Goal: Information Seeking & Learning: Learn about a topic

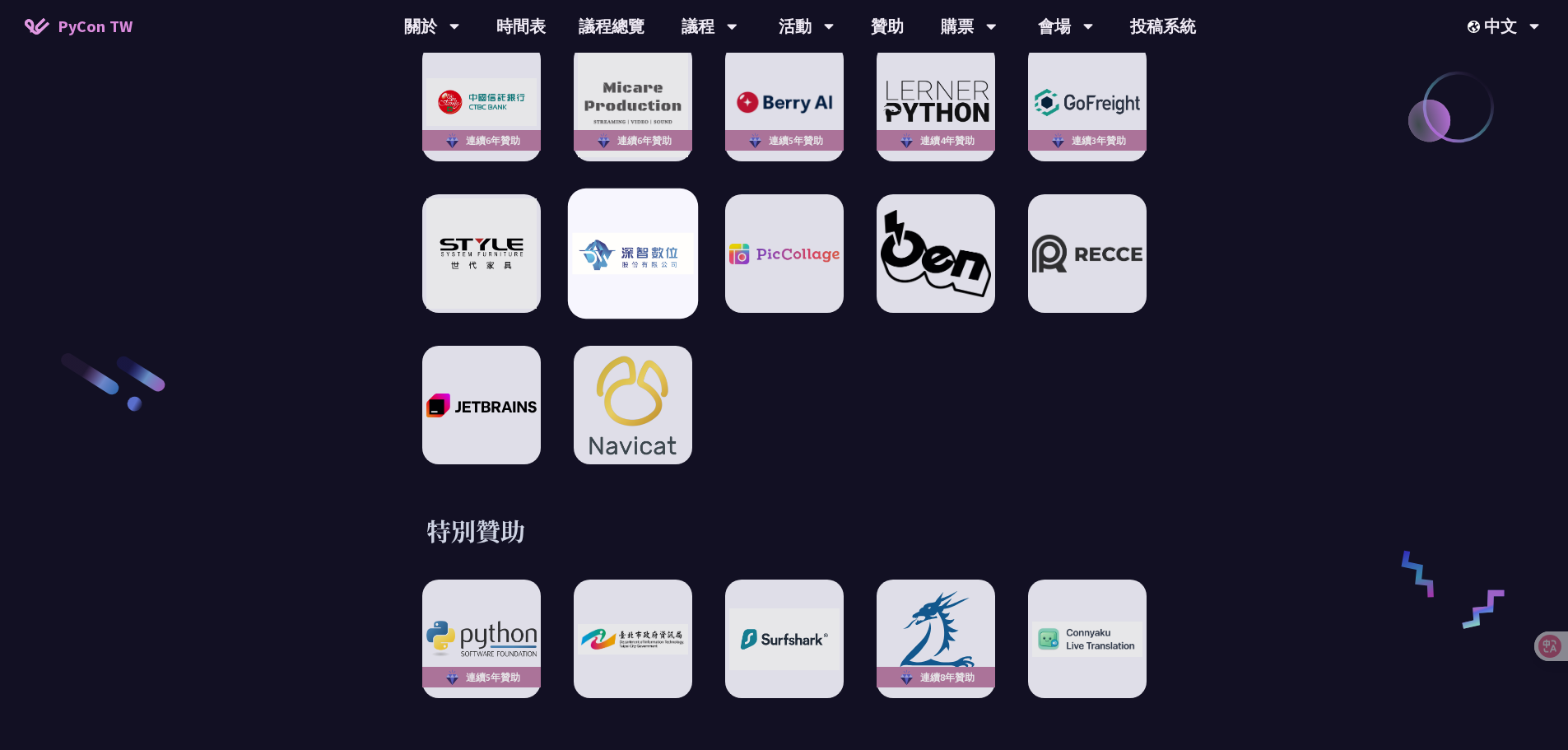
scroll to position [2691, 0]
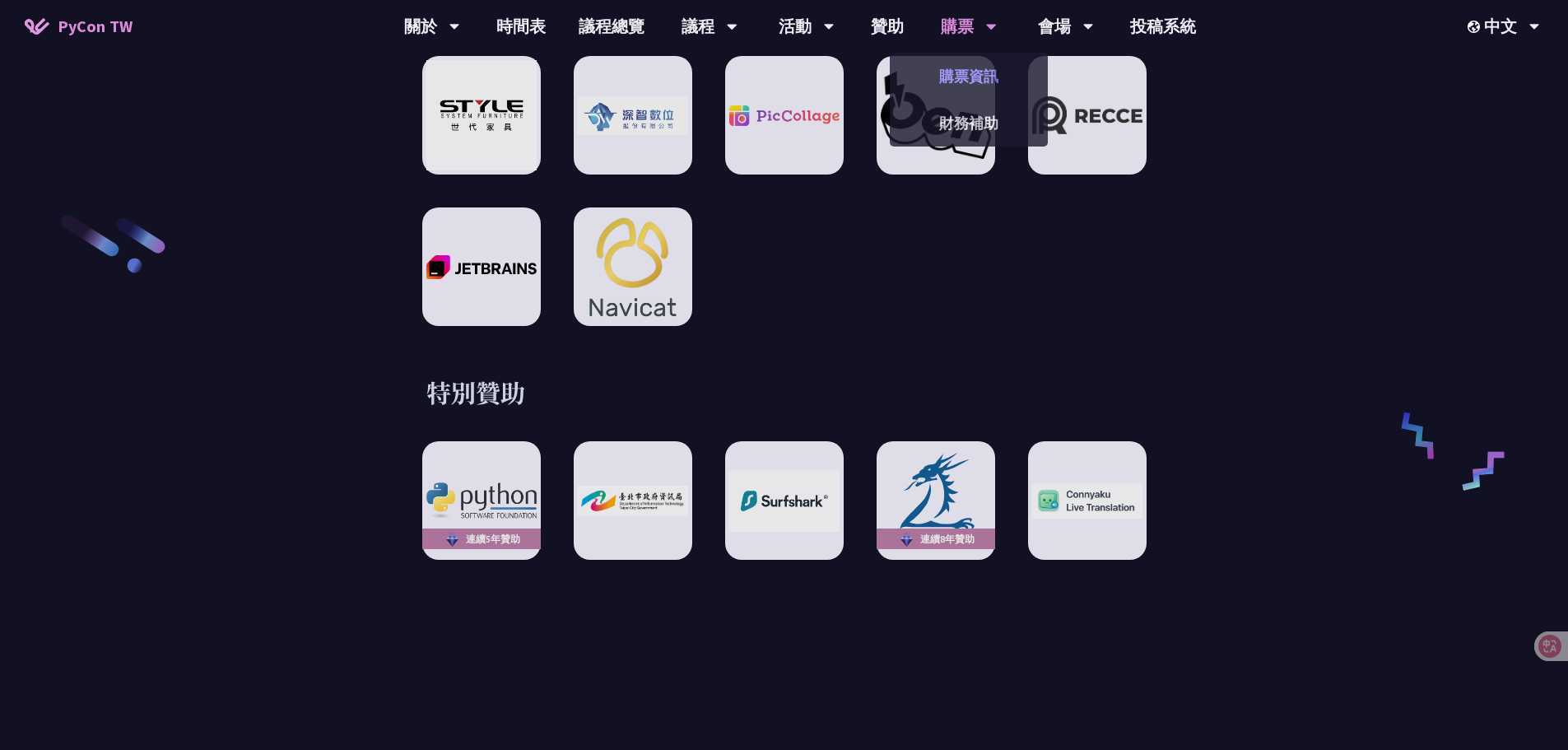
click at [976, 74] on link "購票資訊" at bounding box center [969, 76] width 158 height 38
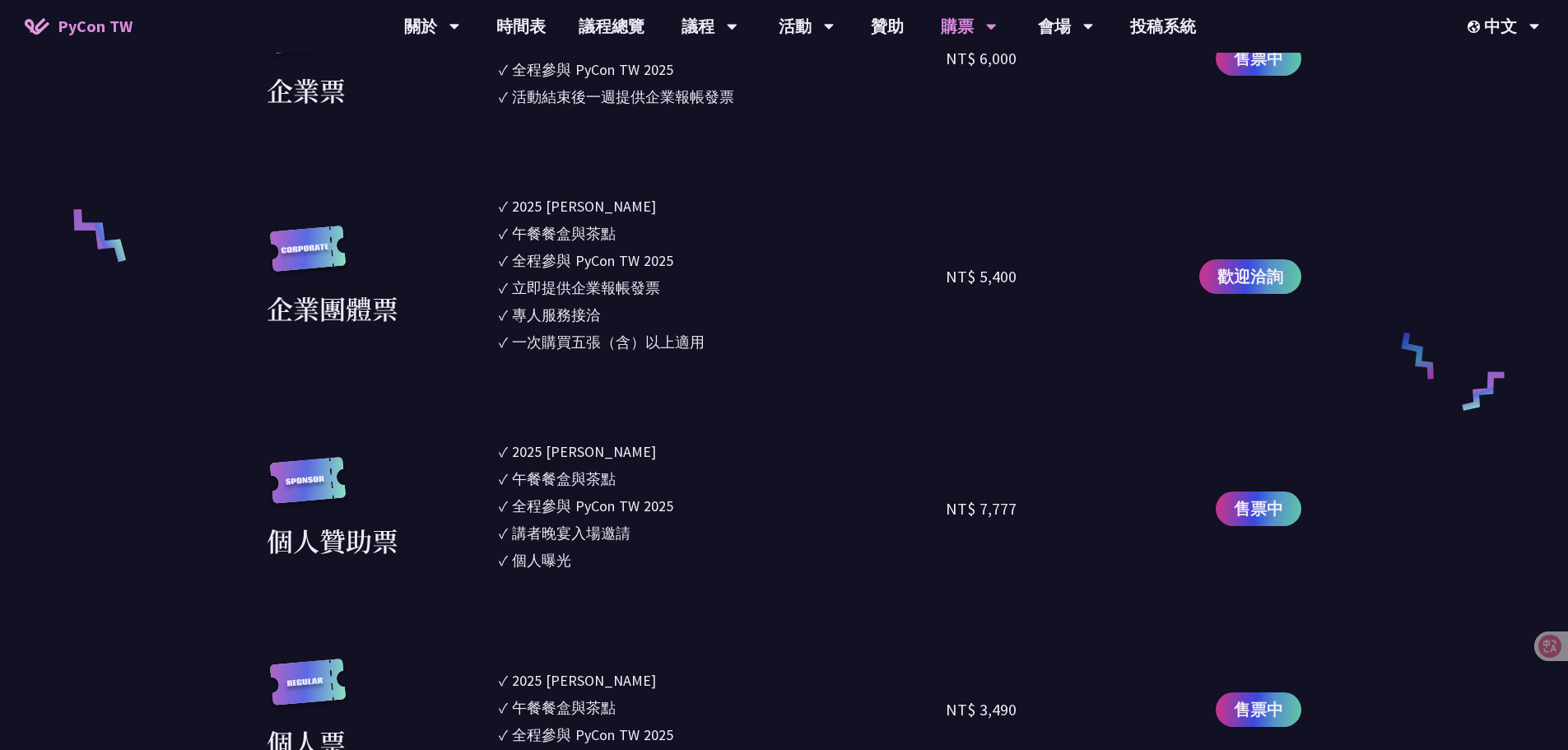
scroll to position [961, 0]
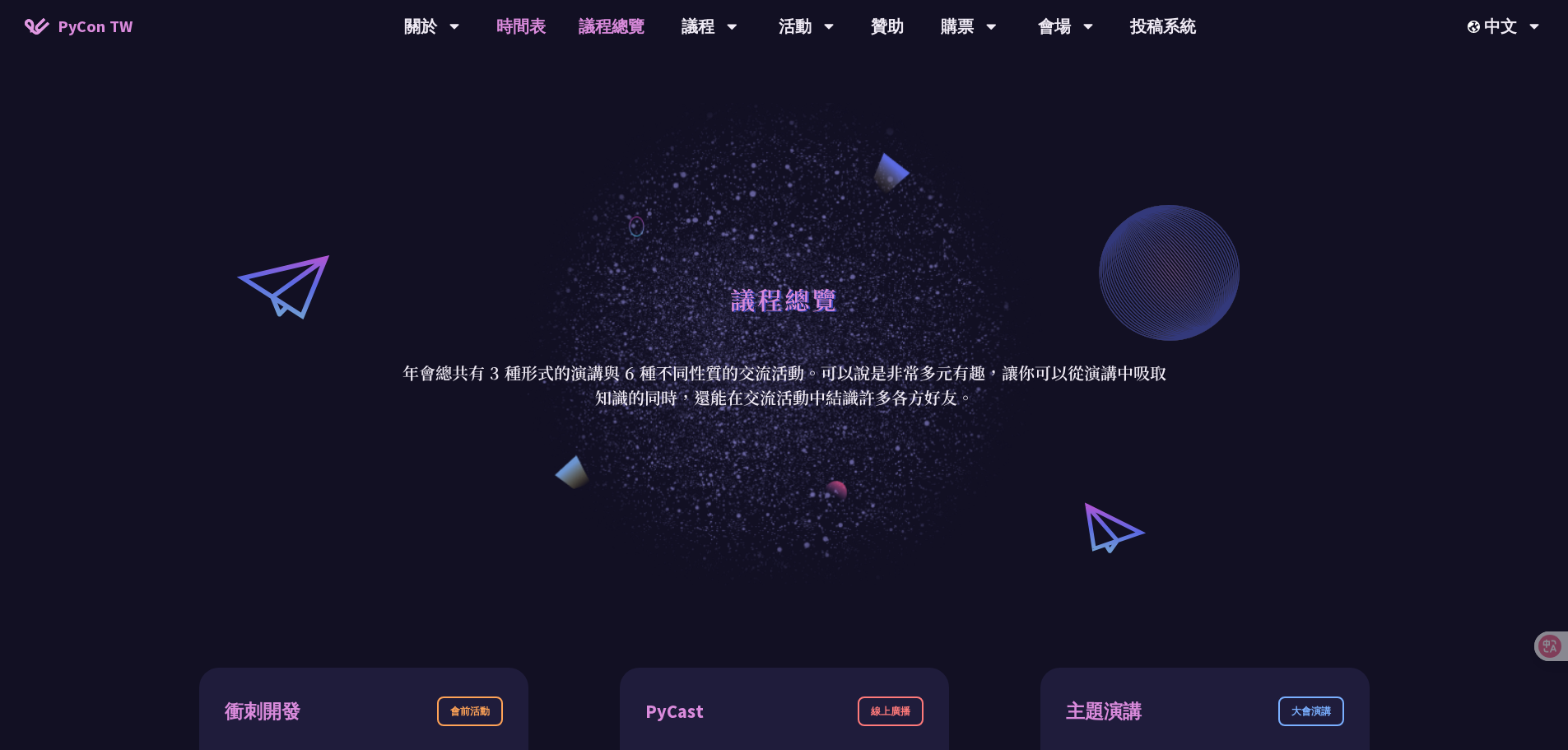
click at [523, 32] on link "時間表" at bounding box center [521, 27] width 83 height 53
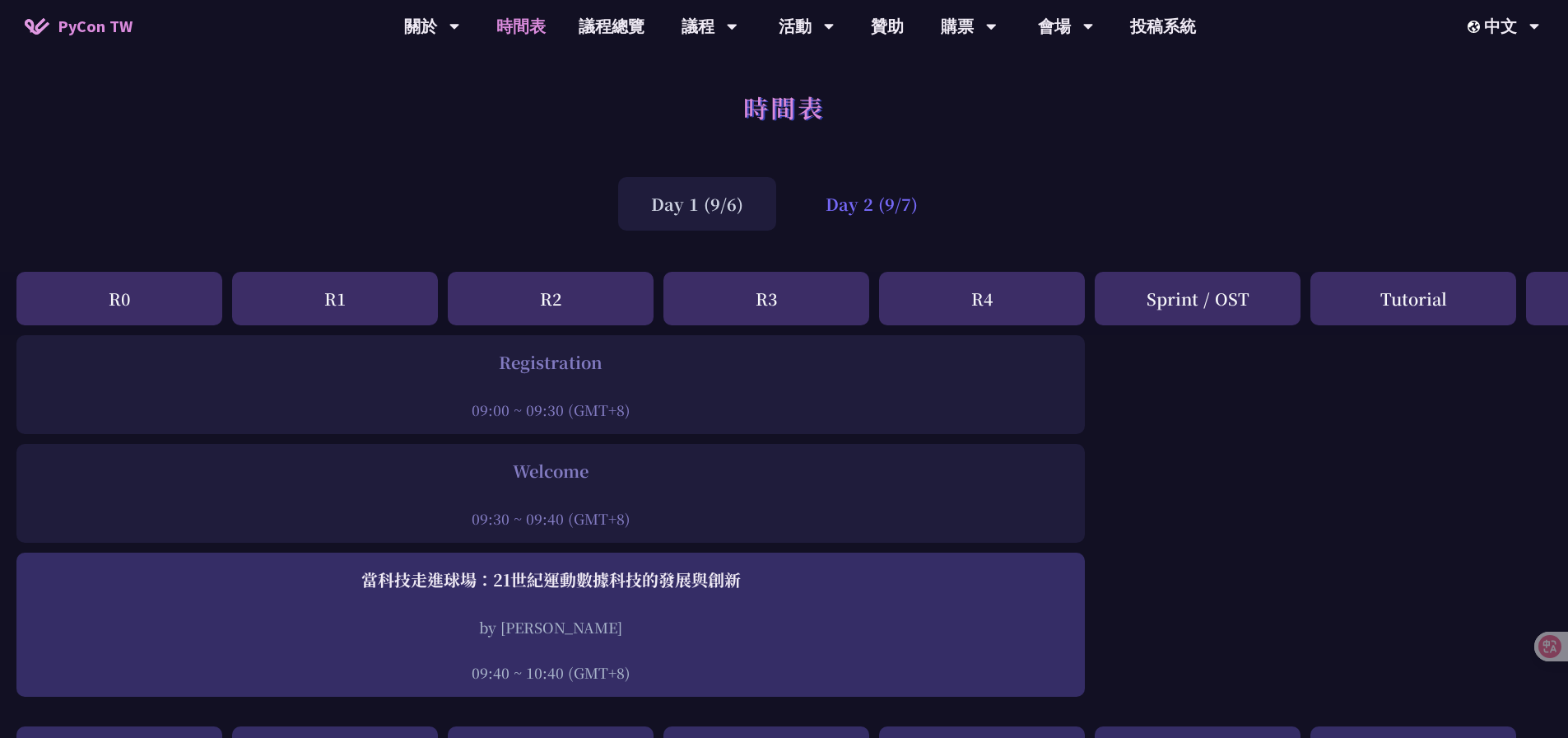
click at [889, 212] on div "Day 2 (9/7)" at bounding box center [872, 204] width 158 height 53
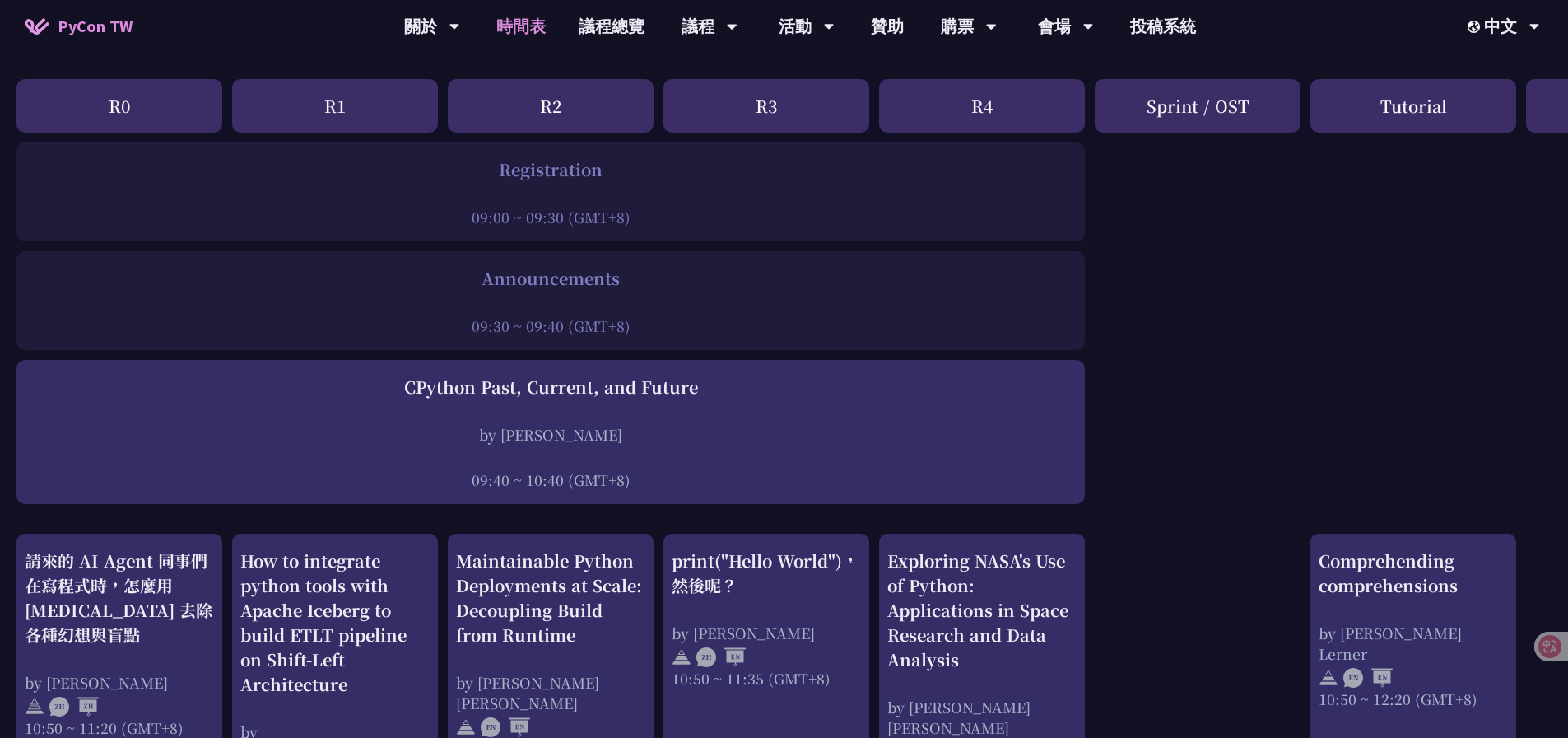
scroll to position [192, 0]
